Goal: Find specific page/section: Find specific page/section

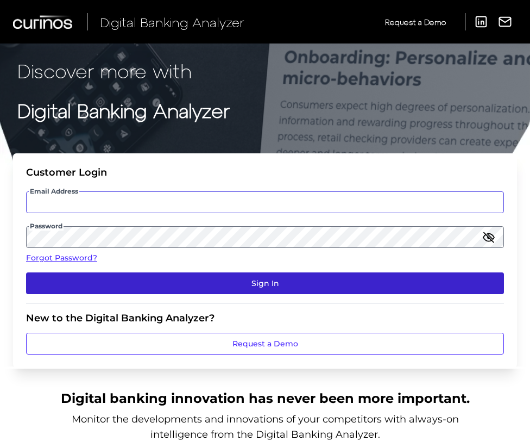
type input "[PERSON_NAME][EMAIL_ADDRESS][PERSON_NAME][DOMAIN_NAME]"
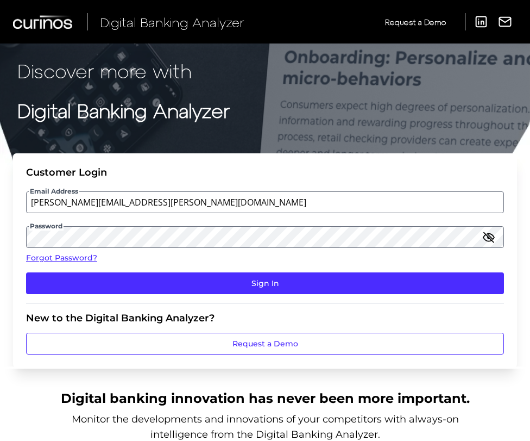
drag, startPoint x: 247, startPoint y: 282, endPoint x: 524, endPoint y: 267, distance: 277.0
click at [251, 283] on button "Sign In" at bounding box center [265, 283] width 478 height 22
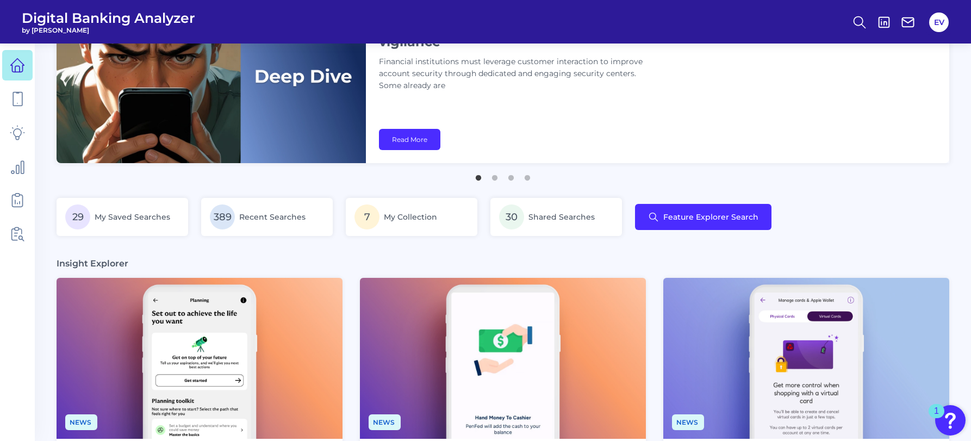
scroll to position [74, 0]
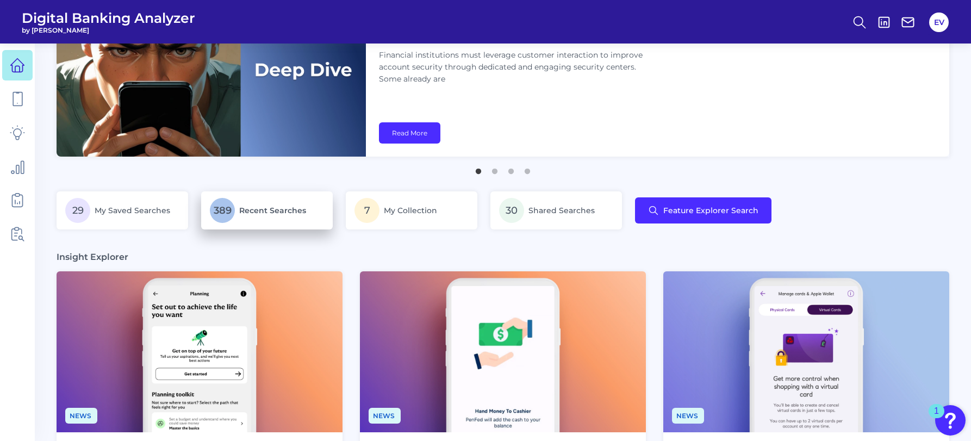
click at [292, 212] on span "Recent Searches" at bounding box center [272, 210] width 67 height 10
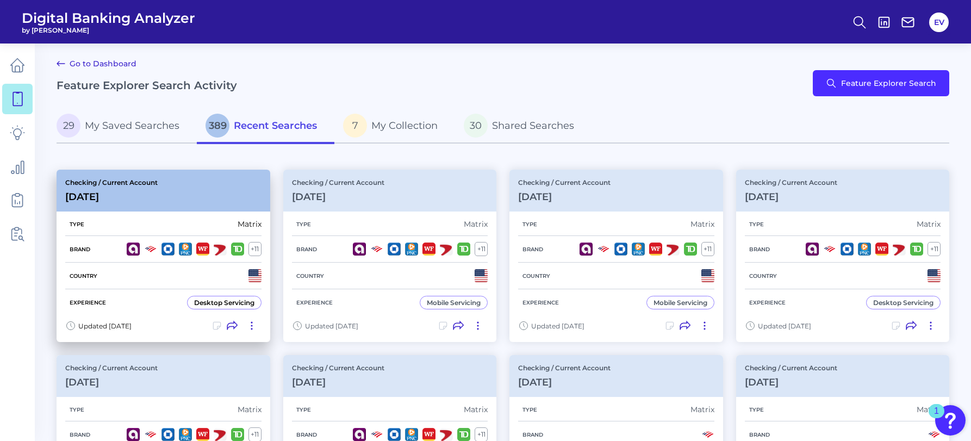
click at [111, 204] on div "Checking / Current Account [DATE]" at bounding box center [164, 191] width 214 height 42
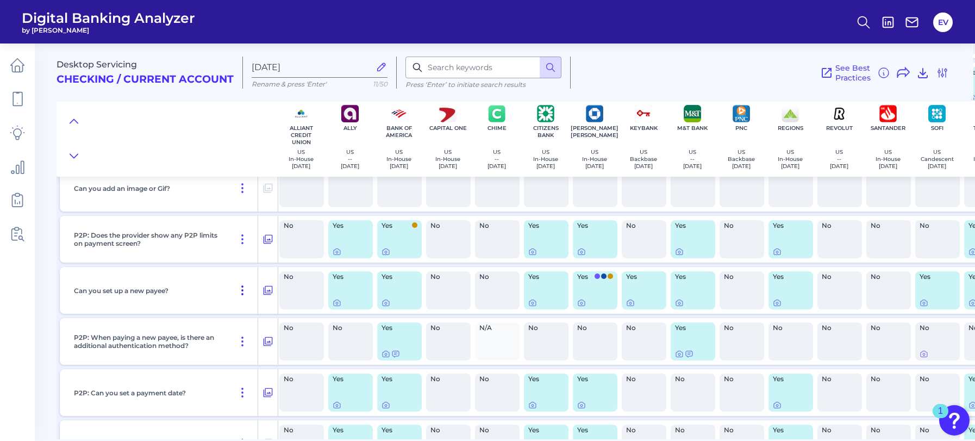
scroll to position [3556, 2]
